Goal: Transaction & Acquisition: Purchase product/service

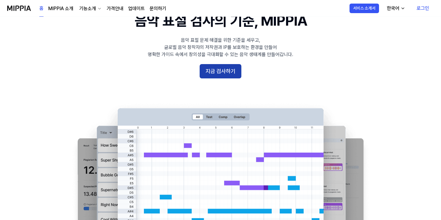
click at [221, 77] on button "지금 검사하기" at bounding box center [221, 71] width 42 height 14
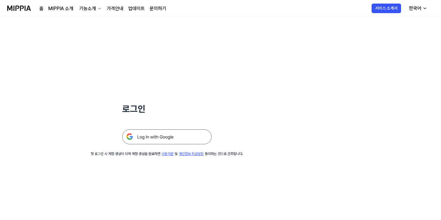
scroll to position [30, 0]
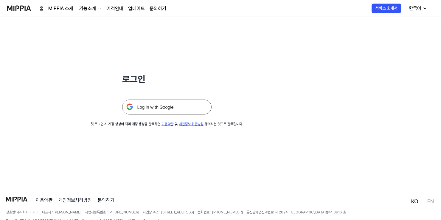
click at [155, 108] on img at bounding box center [166, 107] width 89 height 15
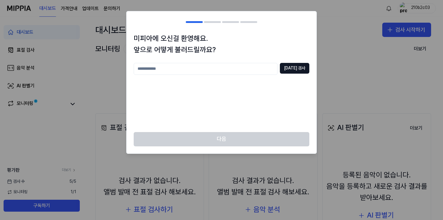
click at [218, 64] on input "text" at bounding box center [206, 69] width 144 height 12
type input "*****"
click at [298, 67] on button "중복 검사" at bounding box center [295, 68] width 30 height 11
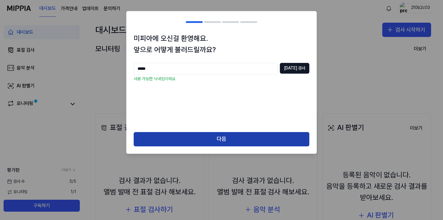
click at [239, 139] on button "다음" at bounding box center [222, 139] width 176 height 14
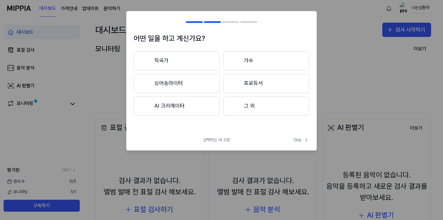
click at [187, 59] on button "작곡가" at bounding box center [177, 60] width 86 height 19
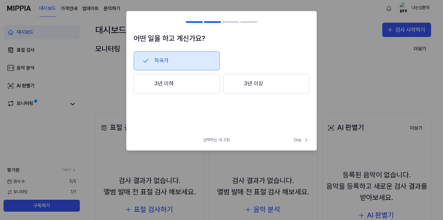
click at [186, 83] on button "3년 이하" at bounding box center [177, 84] width 86 height 20
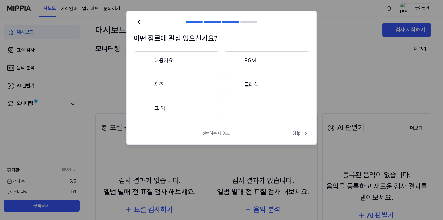
click at [157, 103] on button "그 외" at bounding box center [177, 108] width 86 height 19
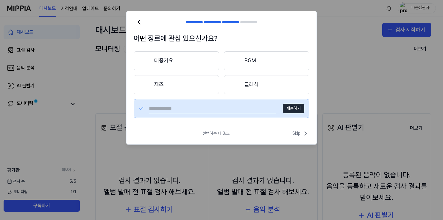
click at [218, 111] on input "text" at bounding box center [212, 109] width 127 height 10
type input "****"
click at [292, 112] on button "제출하기" at bounding box center [293, 109] width 21 height 10
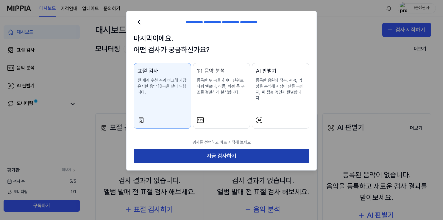
click at [203, 149] on button "지금 검사하기" at bounding box center [222, 156] width 176 height 14
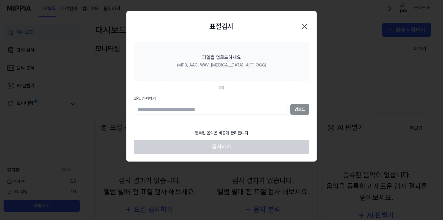
click at [227, 108] on input "URL 입력하기" at bounding box center [211, 109] width 154 height 11
click at [299, 109] on div "업로드" at bounding box center [222, 109] width 176 height 11
drag, startPoint x: 238, startPoint y: 100, endPoint x: 240, endPoint y: 103, distance: 3.3
click at [240, 100] on label "URL 입력하기" at bounding box center [222, 99] width 176 height 6
click at [240, 104] on input "URL 입력하기" at bounding box center [211, 109] width 154 height 11
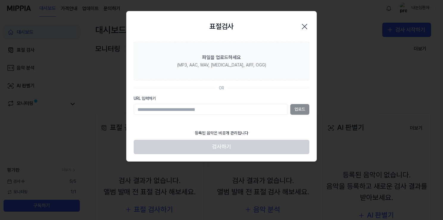
drag, startPoint x: 234, startPoint y: 104, endPoint x: 237, endPoint y: 106, distance: 3.5
click at [237, 106] on input "URL 입력하기" at bounding box center [211, 109] width 154 height 11
drag, startPoint x: 236, startPoint y: 106, endPoint x: 233, endPoint y: 110, distance: 4.8
click at [237, 107] on input "URL 입력하기" at bounding box center [211, 109] width 154 height 11
click at [233, 109] on input "URL 입력하기" at bounding box center [211, 109] width 154 height 11
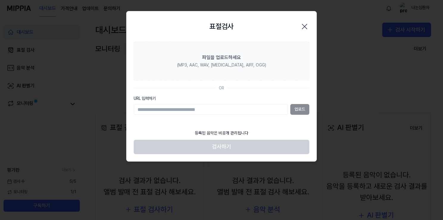
click at [233, 109] on input "URL 입력하기" at bounding box center [211, 109] width 154 height 11
drag, startPoint x: 233, startPoint y: 109, endPoint x: 226, endPoint y: 109, distance: 6.9
click at [232, 109] on input "URL 입력하기" at bounding box center [211, 109] width 154 height 11
click at [149, 99] on label "URL 입력하기" at bounding box center [222, 99] width 176 height 6
click at [149, 104] on input "URL 입력하기" at bounding box center [211, 109] width 154 height 11
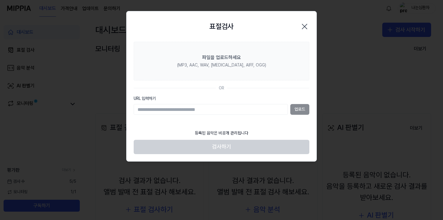
click at [150, 106] on input "URL 입력하기" at bounding box center [211, 109] width 154 height 11
click at [149, 107] on input "URL 입력하기" at bounding box center [211, 109] width 154 height 11
click at [228, 133] on div "등록된 음악은 비공개 관리됩니다" at bounding box center [221, 133] width 61 height 13
drag, startPoint x: 228, startPoint y: 133, endPoint x: 221, endPoint y: 107, distance: 27.3
click at [221, 107] on input "URL 입력하기" at bounding box center [211, 109] width 154 height 11
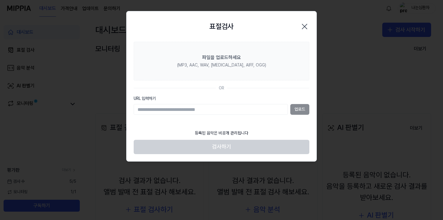
click at [221, 107] on input "URL 입력하기" at bounding box center [211, 109] width 154 height 11
drag, startPoint x: 221, startPoint y: 107, endPoint x: 215, endPoint y: 106, distance: 5.4
click at [215, 106] on input "URL 입력하기" at bounding box center [211, 109] width 154 height 11
click at [222, 85] on div "OR" at bounding box center [221, 88] width 5 height 6
click at [296, 107] on div "업로드" at bounding box center [222, 109] width 176 height 11
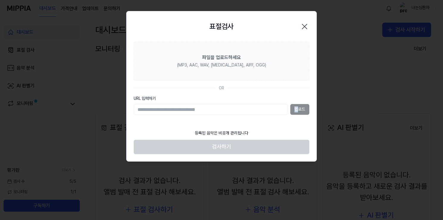
click at [297, 107] on div "업로드" at bounding box center [222, 109] width 176 height 11
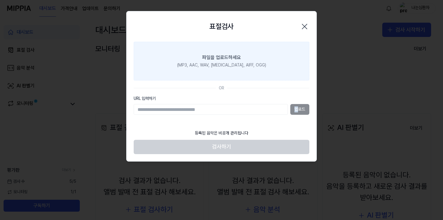
click at [307, 24] on icon "button" at bounding box center [305, 27] width 10 height 10
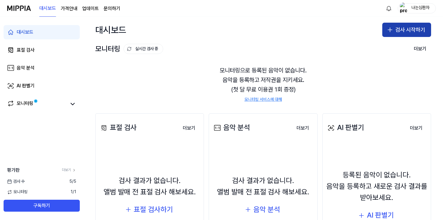
click at [418, 31] on button "검사 시작하기" at bounding box center [407, 30] width 49 height 14
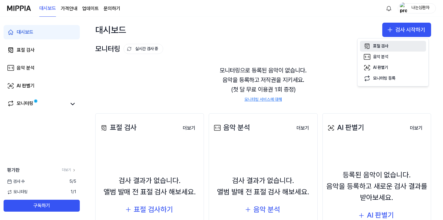
click at [399, 47] on button "표절 검사" at bounding box center [393, 46] width 66 height 11
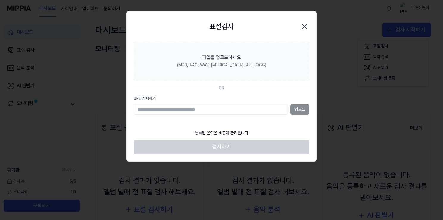
click at [300, 24] on div "표절검사 닫기" at bounding box center [222, 26] width 176 height 16
click at [303, 24] on icon "button" at bounding box center [305, 27] width 10 height 10
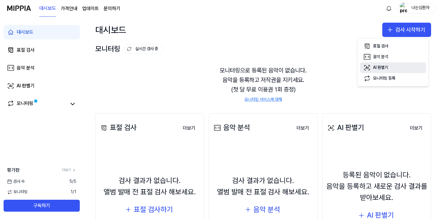
click at [385, 66] on div "AI 판별기" at bounding box center [380, 68] width 15 height 6
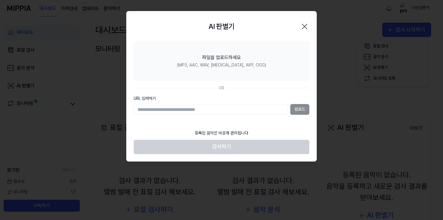
click at [304, 107] on div "업로드" at bounding box center [222, 109] width 176 height 11
click at [308, 28] on icon "button" at bounding box center [305, 27] width 10 height 10
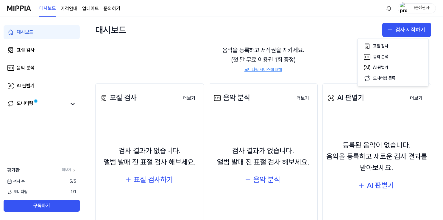
scroll to position [60, 0]
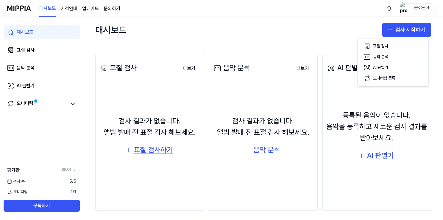
click at [165, 152] on div "표절 검사하기" at bounding box center [153, 149] width 39 height 11
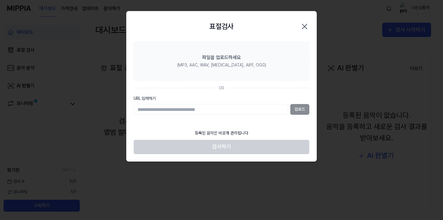
drag, startPoint x: 211, startPoint y: 106, endPoint x: 214, endPoint y: 103, distance: 4.0
click at [214, 103] on div "URL 입력하기 업로드" at bounding box center [222, 105] width 176 height 19
click at [213, 104] on input "URL 입력하기" at bounding box center [211, 109] width 154 height 11
click at [224, 86] on div "OR" at bounding box center [221, 88] width 5 height 6
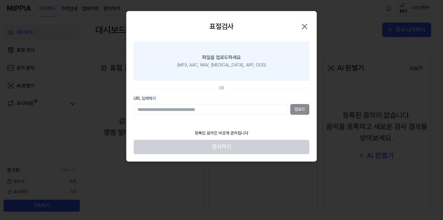
click at [222, 72] on label "파일을 업로드하세요 (MP3, AAC, WAV, [MEDICAL_DATA], AIFF, OGG)" at bounding box center [222, 61] width 176 height 39
click at [0, 0] on input "파일을 업로드하세요 (MP3, AAC, WAV, [MEDICAL_DATA], AIFF, OGG)" at bounding box center [0, 0] width 0 height 0
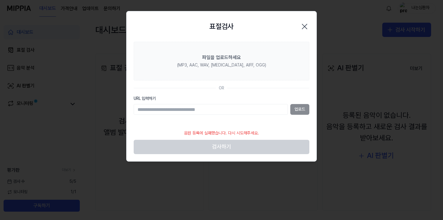
click at [253, 110] on input "URL 입력하기" at bounding box center [211, 109] width 154 height 11
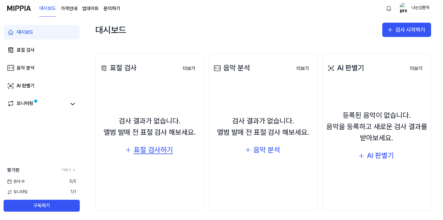
click at [146, 149] on div "표절 검사하기" at bounding box center [153, 149] width 39 height 11
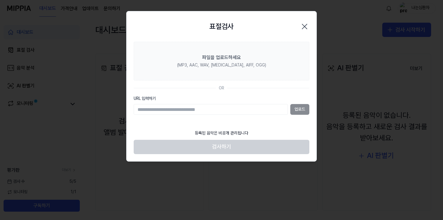
click at [243, 110] on input "URL 입력하기" at bounding box center [211, 109] width 154 height 11
click at [309, 25] on icon "button" at bounding box center [305, 27] width 10 height 10
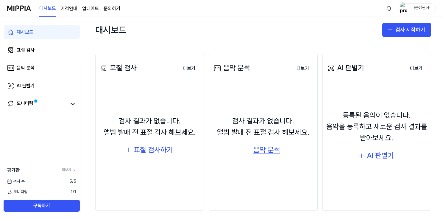
click at [267, 149] on div "음악 분석" at bounding box center [267, 149] width 27 height 11
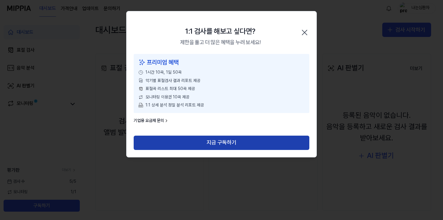
click at [210, 139] on button "지금 구독하기" at bounding box center [222, 143] width 176 height 14
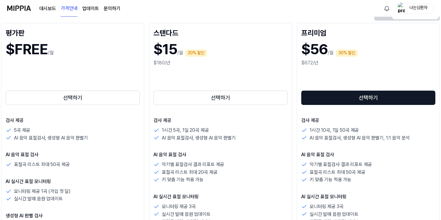
scroll to position [89, 0]
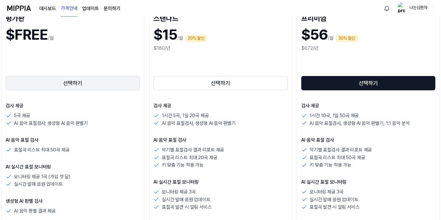
click at [68, 82] on button "선택하기" at bounding box center [73, 83] width 134 height 14
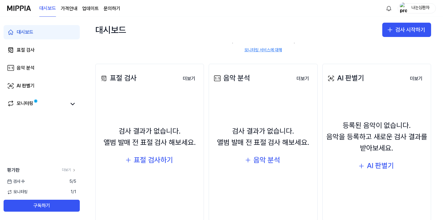
scroll to position [60, 0]
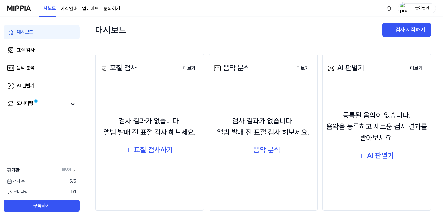
click at [261, 154] on div "음악 분석" at bounding box center [267, 149] width 27 height 11
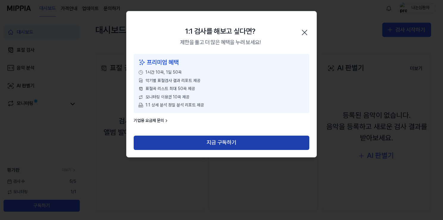
click at [232, 142] on button "지금 구독하기" at bounding box center [222, 143] width 176 height 14
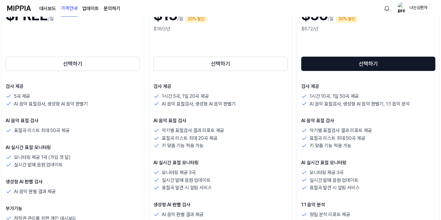
scroll to position [119, 0]
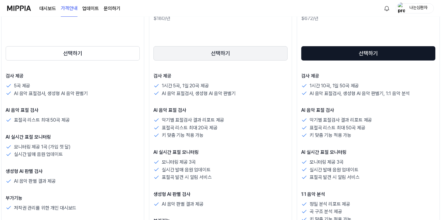
click at [214, 57] on button "선택하기" at bounding box center [220, 53] width 134 height 14
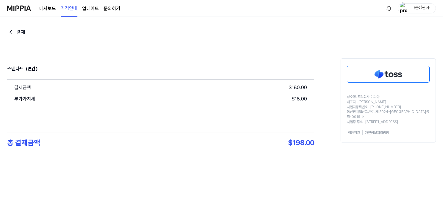
click at [368, 67] on img at bounding box center [388, 74] width 82 height 16
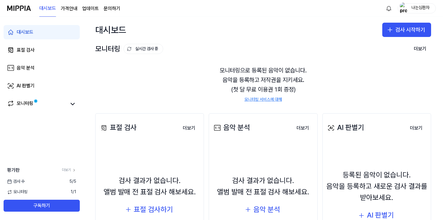
click at [397, 19] on div "대시보드 검사 시작하기" at bounding box center [263, 30] width 360 height 26
click at [387, 30] on icon "button" at bounding box center [390, 29] width 7 height 7
click at [381, 45] on div "표절 검사" at bounding box center [380, 46] width 15 height 6
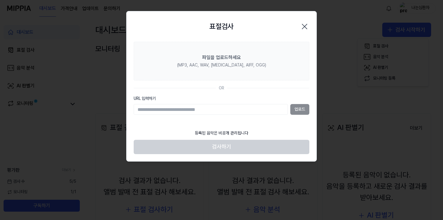
click at [263, 107] on input "URL 입력하기" at bounding box center [211, 109] width 154 height 11
click at [260, 107] on input "URL 입력하기" at bounding box center [211, 109] width 154 height 11
click at [132, 95] on section "파일을 업로드하세요 (MP3, AAC, WAV, [MEDICAL_DATA], AIFF, OGG) OR URL 입력하기 업로드" at bounding box center [222, 84] width 190 height 85
click at [140, 97] on label "URL 입력하기" at bounding box center [222, 99] width 176 height 6
drag, startPoint x: 140, startPoint y: 97, endPoint x: 142, endPoint y: 84, distance: 13.5
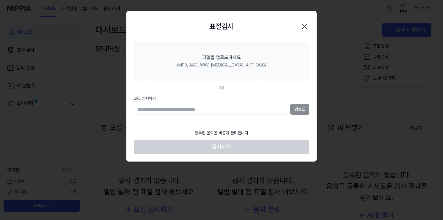
click at [142, 84] on section "파일을 업로드하세요 (MP3, AAC, WAV, [MEDICAL_DATA], AIFF, OGG) OR URL 입력하기 업로드" at bounding box center [222, 84] width 190 height 85
click at [158, 104] on input "URL 입력하기" at bounding box center [211, 109] width 154 height 11
drag, startPoint x: 158, startPoint y: 106, endPoint x: 293, endPoint y: 111, distance: 135.7
click at [293, 111] on div "업로드" at bounding box center [222, 109] width 176 height 11
click at [296, 110] on div "업로드" at bounding box center [222, 109] width 176 height 11
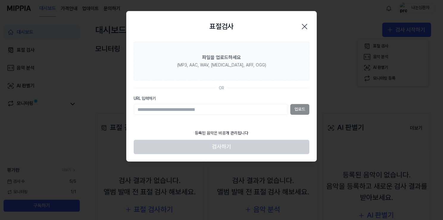
click at [294, 111] on div "업로드" at bounding box center [222, 109] width 176 height 11
click at [292, 111] on div "업로드" at bounding box center [222, 109] width 176 height 11
click at [302, 28] on icon "button" at bounding box center [305, 27] width 10 height 10
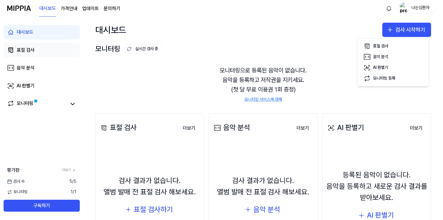
click at [48, 51] on link "표절 검사" at bounding box center [42, 50] width 76 height 14
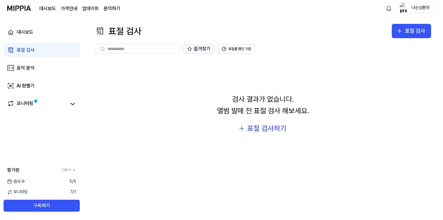
click at [199, 53] on button "즐겨찾기" at bounding box center [199, 49] width 31 height 10
click at [200, 52] on button "즐겨찾기" at bounding box center [199, 49] width 31 height 10
click at [193, 51] on button "즐겨찾기" at bounding box center [199, 49] width 31 height 10
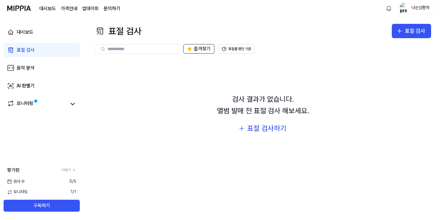
click at [150, 45] on div at bounding box center [137, 49] width 85 height 10
click at [146, 48] on input "text" at bounding box center [142, 48] width 69 height 5
click at [101, 49] on icon at bounding box center [102, 48] width 5 height 5
click at [102, 46] on div at bounding box center [137, 49] width 85 height 10
click at [101, 47] on icon at bounding box center [102, 48] width 5 height 5
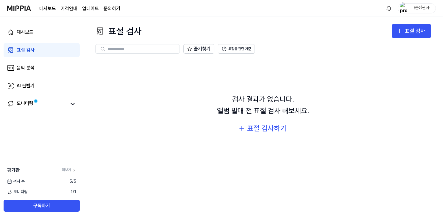
click at [103, 48] on icon at bounding box center [102, 48] width 5 height 5
click at [268, 134] on button "표절 검사하기" at bounding box center [263, 128] width 58 height 14
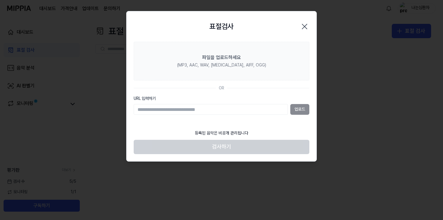
click at [242, 111] on input "URL 입력하기" at bounding box center [211, 109] width 154 height 11
click at [240, 107] on input "URL 입력하기" at bounding box center [211, 109] width 154 height 11
drag, startPoint x: 219, startPoint y: 108, endPoint x: 217, endPoint y: 115, distance: 6.8
drag, startPoint x: 217, startPoint y: 115, endPoint x: 208, endPoint y: 104, distance: 14.4
drag, startPoint x: 208, startPoint y: 104, endPoint x: 193, endPoint y: 104, distance: 15.2
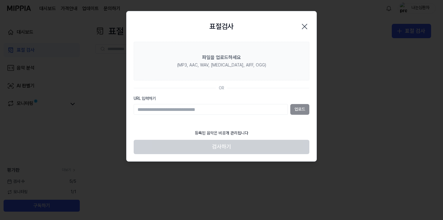
drag, startPoint x: 193, startPoint y: 104, endPoint x: 182, endPoint y: 106, distance: 10.5
drag, startPoint x: 182, startPoint y: 106, endPoint x: 179, endPoint y: 107, distance: 4.0
drag, startPoint x: 179, startPoint y: 107, endPoint x: 297, endPoint y: 114, distance: 118.8
click at [297, 114] on div "업로드" at bounding box center [222, 109] width 176 height 11
click at [297, 109] on div "업로드" at bounding box center [222, 109] width 176 height 11
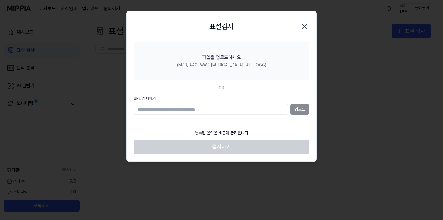
click at [298, 109] on div "업로드" at bounding box center [222, 109] width 176 height 11
click at [296, 109] on div "업로드" at bounding box center [222, 109] width 176 height 11
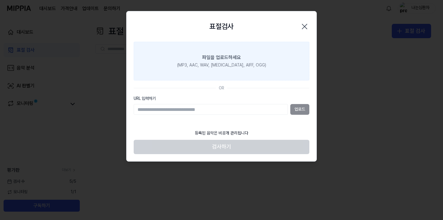
drag, startPoint x: 296, startPoint y: 109, endPoint x: 254, endPoint y: 67, distance: 59.4
click at [254, 67] on div "(MP3, AAC, WAV, [MEDICAL_DATA], AIFF, OGG)" at bounding box center [221, 65] width 89 height 6
click at [0, 0] on input "파일을 업로드하세요 (MP3, AAC, WAV, [MEDICAL_DATA], AIFF, OGG)" at bounding box center [0, 0] width 0 height 0
click at [210, 61] on label "파일을 업로드하세요 (MP3, AAC, WAV, [MEDICAL_DATA], AIFF, OGG)" at bounding box center [222, 61] width 176 height 39
click at [197, 65] on div "(MP3, AAC, WAV, [MEDICAL_DATA], AIFF, OGG)" at bounding box center [221, 65] width 89 height 6
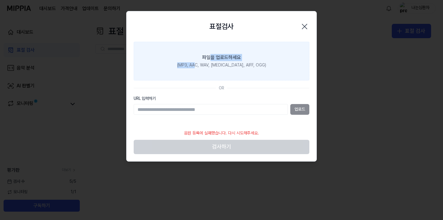
click at [0, 0] on input "파일을 업로드하세요 (MP3, AAC, WAV, [MEDICAL_DATA], AIFF, OGG)" at bounding box center [0, 0] width 0 height 0
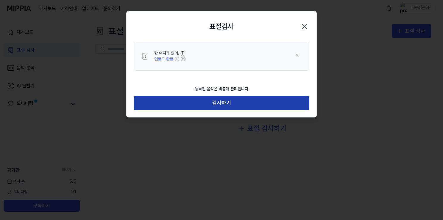
click at [242, 106] on button "검사하기" at bounding box center [222, 103] width 176 height 14
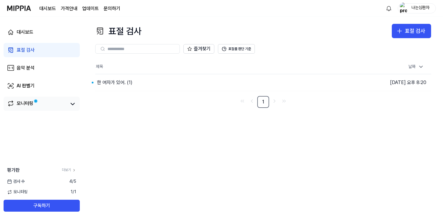
click at [67, 105] on div "모니터링" at bounding box center [41, 104] width 69 height 8
click at [74, 105] on icon at bounding box center [72, 103] width 7 height 7
click at [74, 105] on icon at bounding box center [73, 104] width 4 height 2
click at [74, 171] on icon at bounding box center [74, 170] width 4 height 4
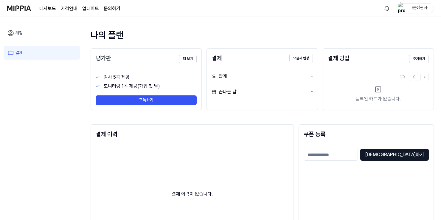
click at [187, 53] on div "평가판 더 보기" at bounding box center [146, 58] width 111 height 19
click at [188, 61] on button "더 보기" at bounding box center [188, 59] width 18 height 8
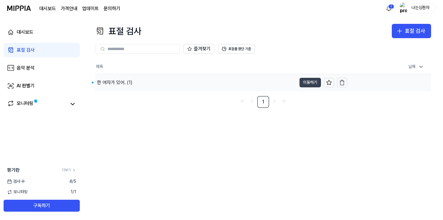
click at [316, 82] on button "이동하기" at bounding box center [310, 83] width 21 height 10
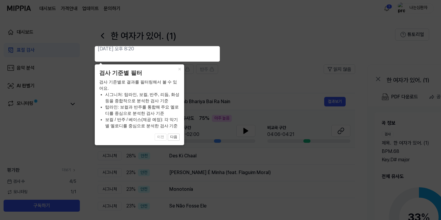
scroll to position [30, 0]
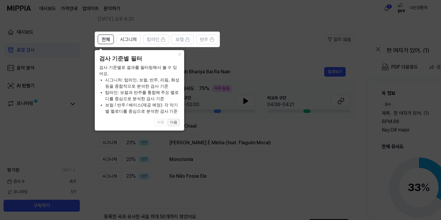
click at [176, 126] on button "다음" at bounding box center [174, 122] width 12 height 7
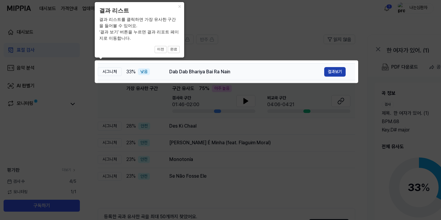
click at [336, 71] on button "결과보기" at bounding box center [334, 72] width 21 height 10
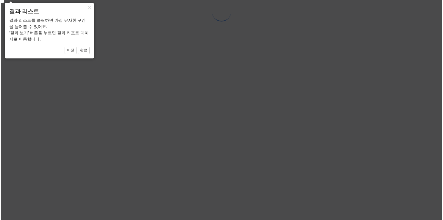
scroll to position [0, 0]
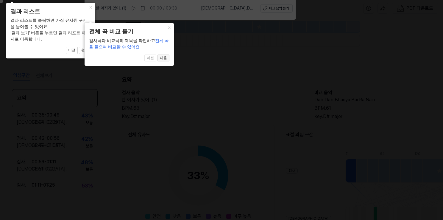
click at [164, 58] on button "다음" at bounding box center [164, 58] width 12 height 7
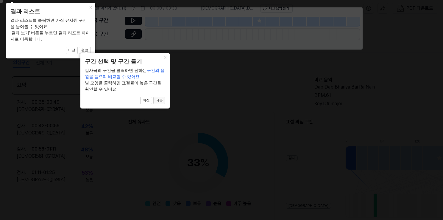
click at [159, 100] on button "다음" at bounding box center [159, 100] width 12 height 7
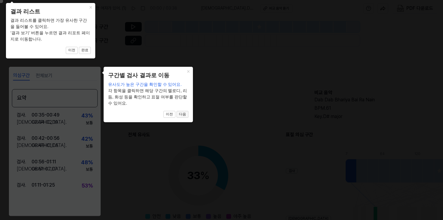
click at [180, 116] on button "다음" at bounding box center [183, 114] width 12 height 7
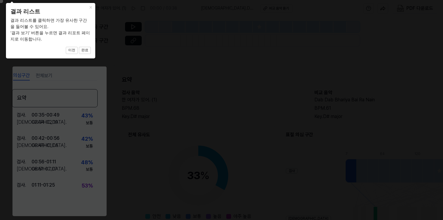
scroll to position [73, 74]
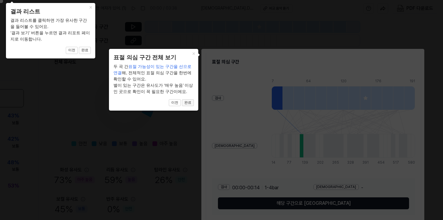
click at [187, 102] on button "완료" at bounding box center [188, 102] width 12 height 7
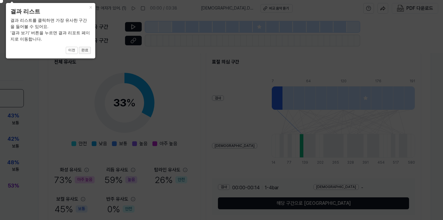
click at [90, 51] on button "완료" at bounding box center [85, 50] width 12 height 7
click at [96, 54] on icon at bounding box center [220, 108] width 446 height 223
click at [87, 48] on button "완료" at bounding box center [85, 50] width 12 height 7
click at [84, 47] on button "완료" at bounding box center [85, 50] width 12 height 7
click at [86, 48] on button "완료" at bounding box center [85, 50] width 12 height 7
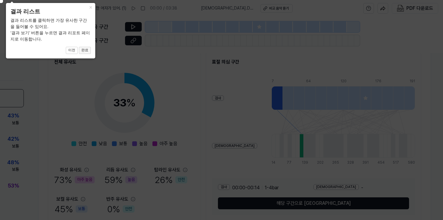
click at [84, 47] on button "완료" at bounding box center [85, 50] width 12 height 7
click at [82, 46] on div "× 결과 리스트 결과 리스트를 클릭하면 가장 유사한 구간을 들어볼 수 있어요. ‘결과 보기’ 버튼을 누르면 결과 리포트 페이지로 이동합니다. …" at bounding box center [50, 30] width 89 height 55
click at [83, 47] on button "완료" at bounding box center [85, 50] width 12 height 7
click at [93, 10] on button "×" at bounding box center [91, 7] width 10 height 8
click at [92, 8] on button "×" at bounding box center [91, 7] width 10 height 8
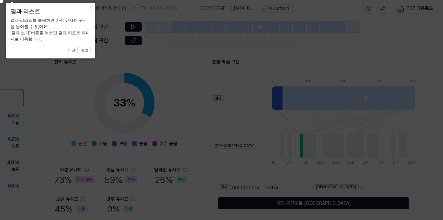
click at [162, 50] on icon at bounding box center [220, 108] width 446 height 223
click at [83, 49] on button "완료" at bounding box center [85, 50] width 12 height 7
click at [91, 10] on button "×" at bounding box center [91, 7] width 10 height 8
click at [74, 48] on button "이전" at bounding box center [72, 50] width 12 height 7
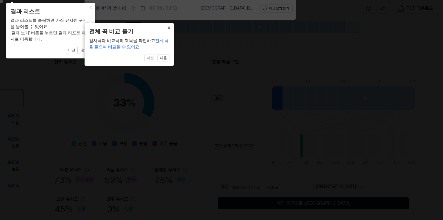
click at [169, 25] on button "×" at bounding box center [170, 27] width 10 height 8
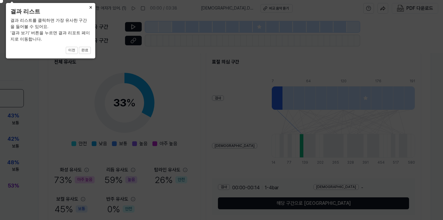
click at [91, 7] on button "×" at bounding box center [91, 7] width 10 height 8
click at [67, 53] on span "이전 완료" at bounding box center [50, 50] width 80 height 7
click at [72, 54] on div "× 결과 리스트 결과 리스트를 클릭하면 가장 유사한 구간을 들어볼 수 있어요. ‘결과 보기’ 버튼을 누르면 결과 리포트 페이지로 이동합니다. …" at bounding box center [50, 30] width 89 height 55
click at [75, 54] on div "× 결과 리스트 결과 리스트를 클릭하면 가장 유사한 구간을 들어볼 수 있어요. ‘결과 보기’ 버튼을 누르면 결과 리포트 페이지로 이동합니다. …" at bounding box center [50, 30] width 89 height 55
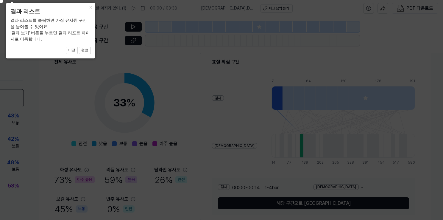
click at [79, 54] on div "× 결과 리스트 결과 리스트를 클릭하면 가장 유사한 구간을 들어볼 수 있어요. ‘결과 보기’ 버튼을 누르면 결과 리포트 페이지로 이동합니다. …" at bounding box center [50, 30] width 89 height 55
click at [78, 53] on button "이전" at bounding box center [72, 50] width 12 height 7
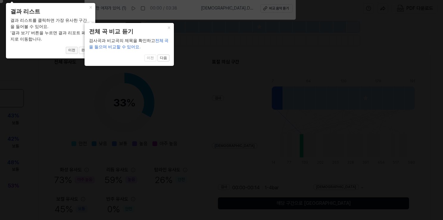
click at [74, 51] on button "이전" at bounding box center [72, 50] width 12 height 7
click at [75, 51] on button "이전" at bounding box center [72, 50] width 12 height 7
click at [75, 50] on button "이전" at bounding box center [72, 50] width 12 height 7
click at [151, 55] on span "이전 다음" at bounding box center [129, 58] width 80 height 7
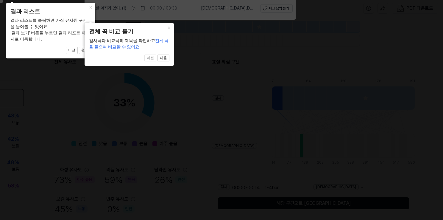
click at [151, 62] on div "× 전체 곡 비교 듣기 검사곡과 비교곡의 제목을 확인하고 전체 곡을 들으며 비교할 수 있어요. 1 of 4 이전 다음" at bounding box center [129, 44] width 89 height 43
click at [152, 61] on span "이전 다음" at bounding box center [129, 58] width 80 height 7
click at [155, 55] on span "이전 다음" at bounding box center [129, 58] width 80 height 7
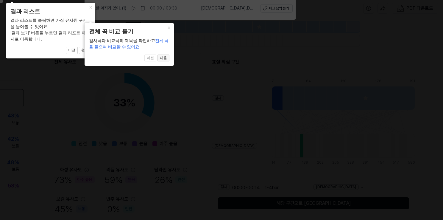
click at [161, 58] on button "다음" at bounding box center [164, 58] width 12 height 7
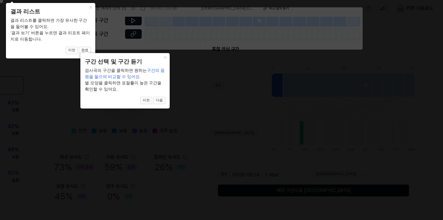
click at [159, 69] on span "구간의 음원을 들으며 비교할 수 있어요." at bounding box center [125, 73] width 80 height 11
click at [154, 67] on div "검사곡의 구간을 클릭하면 원하는 구간의 음원을 들으며 비교할 수 있어요. 별 모양을 클릭하면 표절률이 높은 구간을 확인할 수 있어요." at bounding box center [125, 79] width 80 height 25
click at [151, 100] on button "이전" at bounding box center [146, 100] width 12 height 7
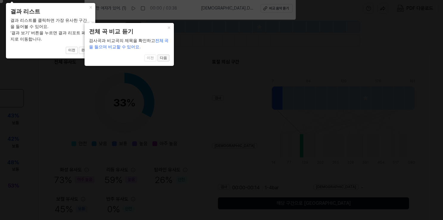
click at [165, 57] on button "다음" at bounding box center [164, 58] width 12 height 7
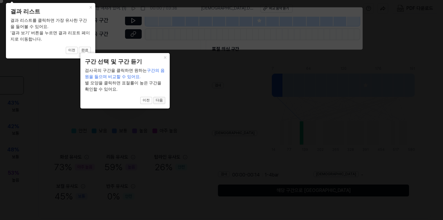
click at [159, 99] on button "다음" at bounding box center [159, 100] width 12 height 7
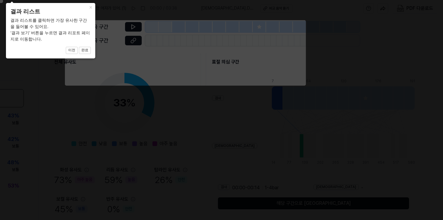
scroll to position [77, 0]
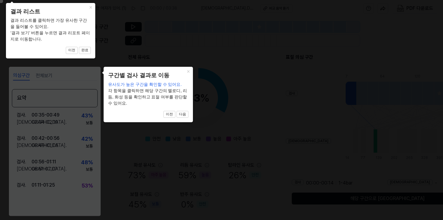
click at [92, 138] on icon at bounding box center [221, 110] width 443 height 220
click at [191, 110] on div "× 구간별 검사 결과로 이동 유사도가 높은 구간을 확인할 수 있어요. 각 항목을 클릭하면 해당 구간의 멜로디, 리듬, 화성 등을 확인하고 표절…" at bounding box center [148, 94] width 89 height 55
click at [184, 115] on button "다음" at bounding box center [183, 114] width 12 height 7
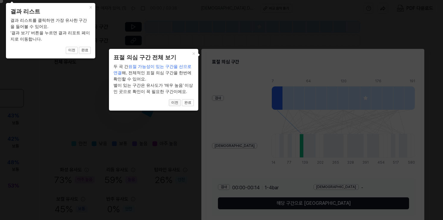
click at [176, 102] on button "이전" at bounding box center [175, 102] width 12 height 7
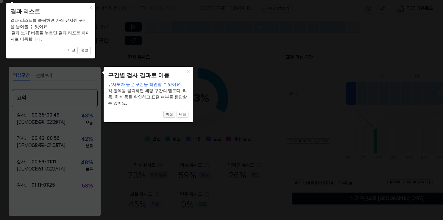
click at [168, 113] on button "이전" at bounding box center [170, 114] width 12 height 7
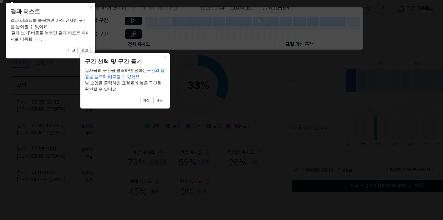
click at [152, 104] on div "× 구간 선택 및 구간 듣기 검사곡의 구간을 클릭하면 원하는 구간의 음원을 들으며 비교할 수 있어요. 별 모양을 클릭하면 표절률이 높은 구간을…" at bounding box center [124, 80] width 89 height 55
click at [151, 103] on button "이전" at bounding box center [146, 100] width 12 height 7
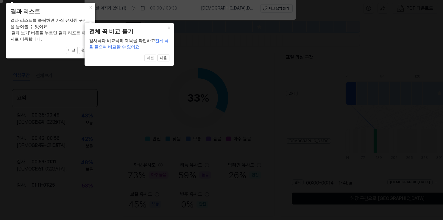
click at [151, 56] on span "이전 다음" at bounding box center [129, 58] width 80 height 7
click at [165, 56] on button "다음" at bounding box center [164, 58] width 12 height 7
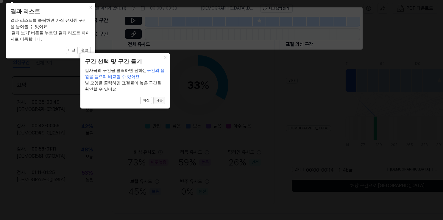
click at [159, 101] on button "다음" at bounding box center [159, 100] width 12 height 7
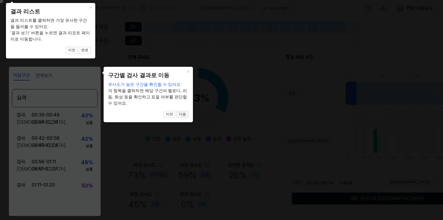
click at [183, 111] on button "다음" at bounding box center [183, 114] width 12 height 7
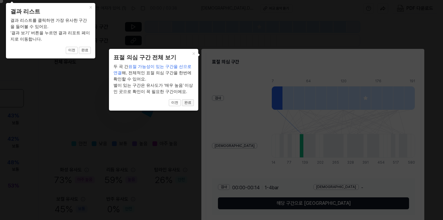
click at [190, 102] on button "완료" at bounding box center [188, 102] width 12 height 7
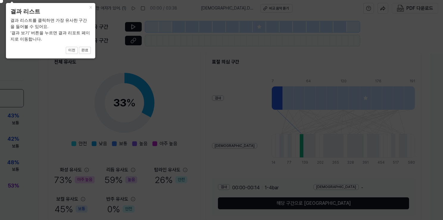
click at [187, 102] on icon at bounding box center [220, 108] width 446 height 223
click at [286, 201] on icon at bounding box center [220, 108] width 446 height 223
click at [299, 218] on icon at bounding box center [220, 108] width 446 height 223
click at [301, 219] on icon at bounding box center [220, 108] width 446 height 223
click at [86, 49] on button "완료" at bounding box center [85, 50] width 12 height 7
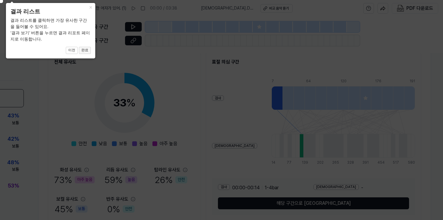
click at [86, 49] on button "완료" at bounding box center [85, 50] width 12 height 7
click at [87, 49] on button "완료" at bounding box center [85, 50] width 12 height 7
click at [17, 18] on div "× 결과 리스트 결과 리스트를 클릭하면 가장 유사한 구간을 들어볼 수 있어요. ‘결과 보기’ 버튼을 누르면 결과 리포트 페이지로 이동합니다. …" at bounding box center [50, 30] width 89 height 55
click at [89, 6] on button "×" at bounding box center [91, 7] width 10 height 8
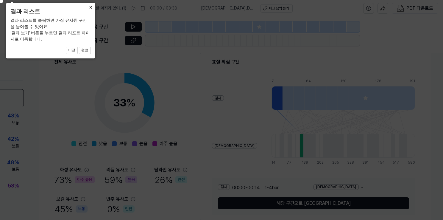
click at [92, 7] on button "×" at bounding box center [91, 7] width 10 height 8
click at [89, 4] on button "×" at bounding box center [91, 7] width 10 height 8
click at [89, 60] on icon at bounding box center [220, 108] width 446 height 223
click at [85, 57] on div "× 결과 리스트 결과 리스트를 클릭하면 가장 유사한 구간을 들어볼 수 있어요. ‘결과 보기’ 버튼을 누르면 결과 리포트 페이지로 이동합니다. …" at bounding box center [50, 30] width 89 height 55
click at [85, 54] on div "× 결과 리스트 결과 리스트를 클릭하면 가장 유사한 구간을 들어볼 수 있어요. ‘결과 보기’ 버튼을 누르면 결과 리포트 페이지로 이동합니다. …" at bounding box center [50, 30] width 89 height 55
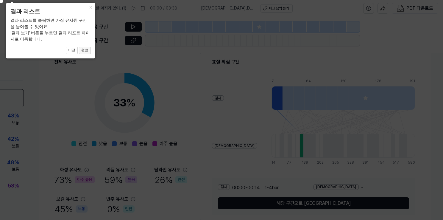
click at [85, 48] on button "완료" at bounding box center [85, 50] width 12 height 7
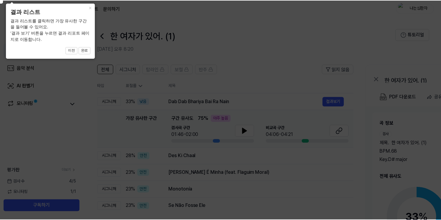
scroll to position [30, 0]
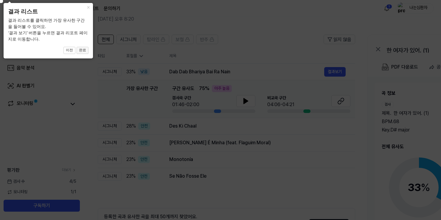
click at [81, 50] on button "완료" at bounding box center [83, 50] width 12 height 7
click at [75, 48] on span "이전 완료" at bounding box center [48, 50] width 80 height 7
click at [73, 47] on button "이전" at bounding box center [69, 50] width 12 height 7
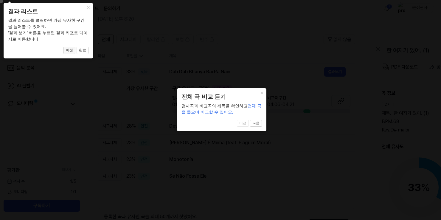
click at [73, 47] on button "이전" at bounding box center [69, 50] width 12 height 7
click at [257, 127] on div "× 전체 곡 비교 듣기 검사곡과 비교곡의 제목을 확인하고 전체 곡을 들으며 비교할 수 있어요. 1 of 4 이전 다음" at bounding box center [221, 109] width 89 height 43
click at [255, 125] on button "다음" at bounding box center [256, 123] width 12 height 7
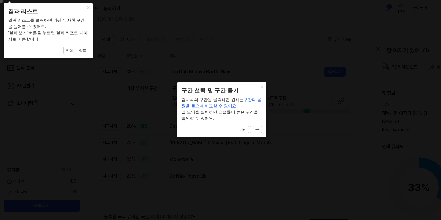
click at [255, 124] on div "× 구간 선택 및 구간 듣기 검사곡의 구간을 클릭하면 원하는 구간의 음원을 들으며 비교할 수 있어요. 별 모양을 클릭하면 표절률이 높은 구간을…" at bounding box center [221, 109] width 89 height 55
click at [261, 135] on div "× 구간 선택 및 구간 듣기 검사곡의 구간을 클릭하면 원하는 구간의 음원을 들으며 비교할 수 있어요. 별 모양을 클릭하면 표절률이 높은 구간을…" at bounding box center [221, 109] width 89 height 55
click at [255, 130] on button "다음" at bounding box center [256, 129] width 12 height 7
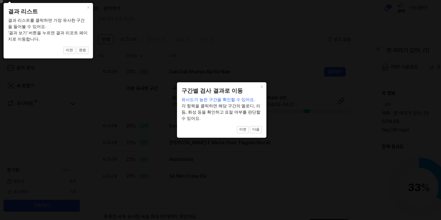
click at [255, 130] on button "다음" at bounding box center [256, 129] width 12 height 7
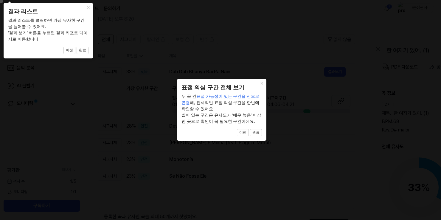
click at [254, 129] on button "완료" at bounding box center [256, 132] width 12 height 7
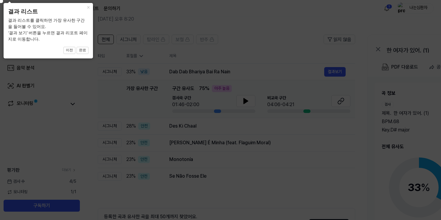
click at [254, 129] on icon at bounding box center [220, 108] width 446 height 223
click at [89, 7] on button "×" at bounding box center [88, 7] width 10 height 8
click at [88, 7] on button "×" at bounding box center [88, 7] width 10 height 8
click at [87, 7] on button "×" at bounding box center [88, 7] width 10 height 8
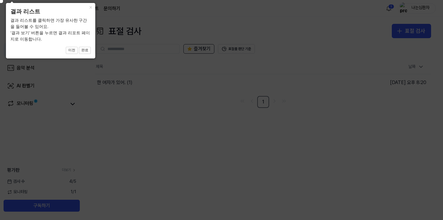
click at [94, 16] on div "× 결과 리스트 결과 리스트를 클릭하면 가장 유사한 구간을 들어볼 수 있어요. ‘결과 보기’ 버튼을 누르면 결과 리포트 페이지로 이동합니다. …" at bounding box center [50, 30] width 89 height 55
click at [96, 7] on body "대시보드 가격안내 업데이트 문의하기 1 나는심판자 대시보드 표절 검사 음악 분석 AI 판별기 모니터링 평가판 더보기 검사 [DATE] 모니터링…" at bounding box center [221, 110] width 443 height 220
